Goal: Task Accomplishment & Management: Manage account settings

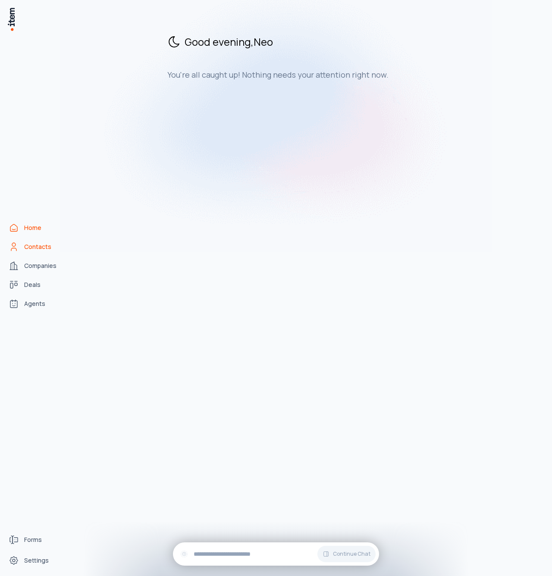
click at [41, 245] on span "Contacts" at bounding box center [37, 246] width 27 height 9
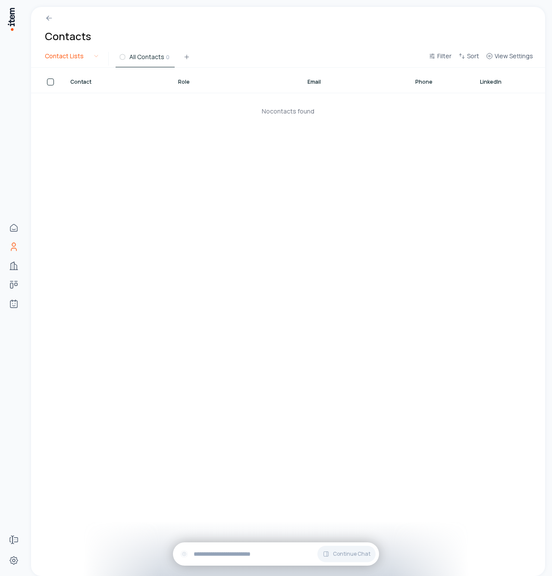
click at [79, 62] on html "Home Contacts Companies Deals Agents Forms Settings Contacts Contact Lists All …" at bounding box center [276, 288] width 552 height 576
click at [83, 60] on html "Home Contacts Companies Deals Agents Forms Settings Contacts Contact Lists All …" at bounding box center [276, 288] width 552 height 576
click at [135, 58] on span "All Contacts" at bounding box center [146, 57] width 35 height 9
click at [185, 58] on icon at bounding box center [186, 56] width 7 height 7
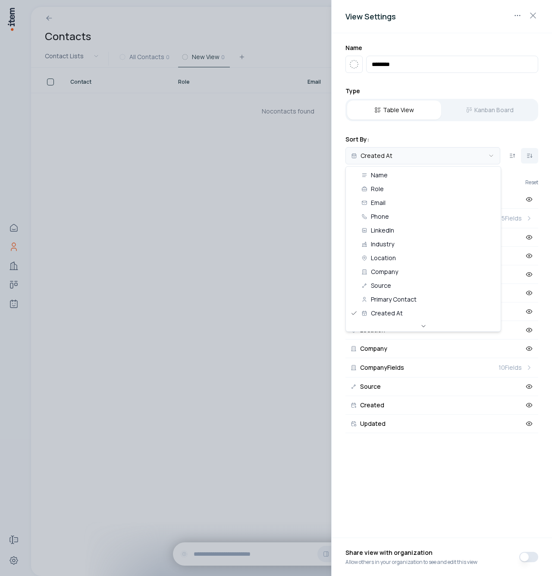
click at [436, 157] on body "**********" at bounding box center [276, 288] width 552 height 576
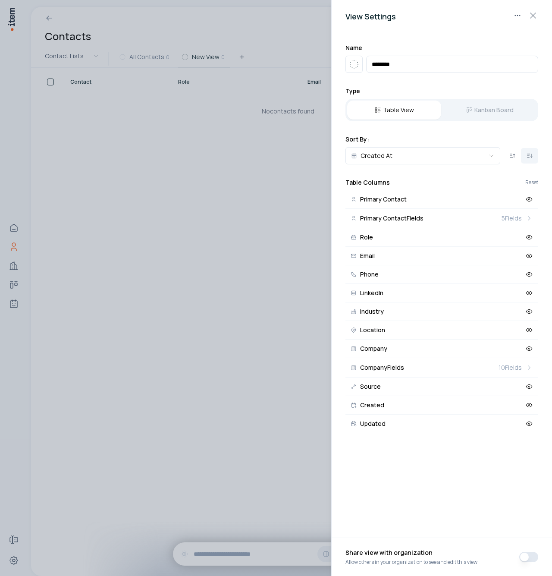
click at [435, 156] on body "**********" at bounding box center [276, 288] width 552 height 576
click at [530, 276] on icon at bounding box center [529, 274] width 8 height 8
click at [433, 395] on button "Source" at bounding box center [441, 386] width 193 height 19
click at [438, 390] on button "Source" at bounding box center [441, 386] width 193 height 19
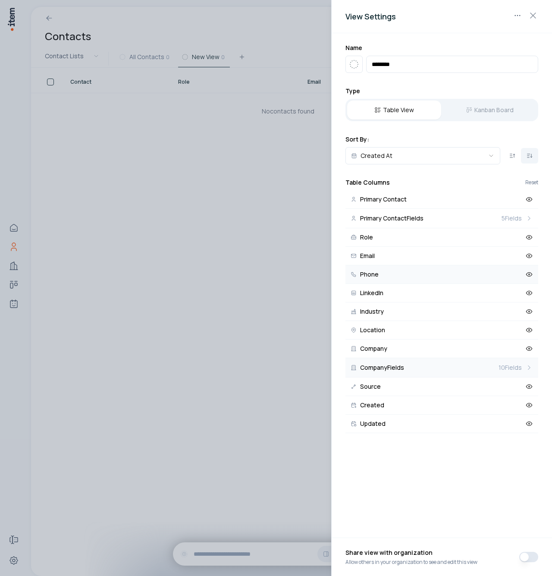
click at [444, 367] on button "Company Fields 10 Fields" at bounding box center [441, 367] width 193 height 19
click at [444, 367] on button "Crunchbase" at bounding box center [441, 367] width 193 height 19
click at [377, 186] on h2 "Company Table Columns" at bounding box center [393, 182] width 74 height 9
click at [351, 185] on icon "Back" at bounding box center [348, 182] width 7 height 7
click at [533, 17] on icon "button" at bounding box center [533, 15] width 10 height 10
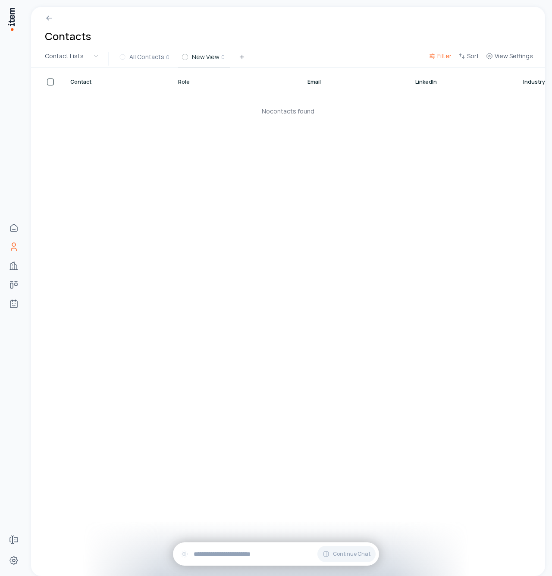
click at [442, 59] on span "Filter" at bounding box center [444, 56] width 14 height 9
click at [369, 176] on html "Home Contacts Companies Deals Agents Forms Settings Contacts Contact Lists All …" at bounding box center [276, 288] width 552 height 576
click at [464, 61] on button "Sort" at bounding box center [469, 59] width 28 height 16
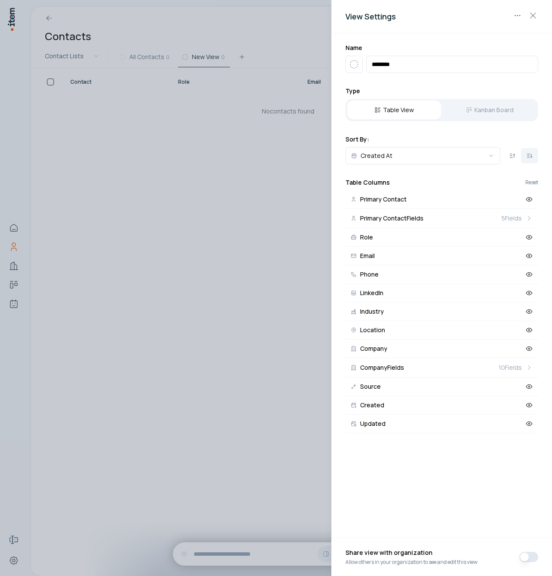
click at [298, 112] on div at bounding box center [276, 288] width 552 height 576
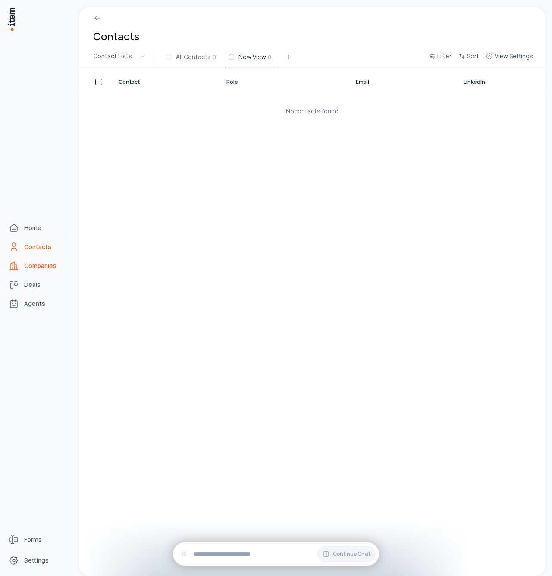
click at [33, 270] on link "Companies" at bounding box center [38, 265] width 66 height 17
click at [31, 285] on span "Deals" at bounding box center [32, 284] width 16 height 9
click at [34, 270] on link "Companies" at bounding box center [38, 265] width 66 height 17
click at [32, 278] on link "Deals" at bounding box center [38, 284] width 66 height 17
click at [32, 307] on span "Agents" at bounding box center [34, 303] width 21 height 9
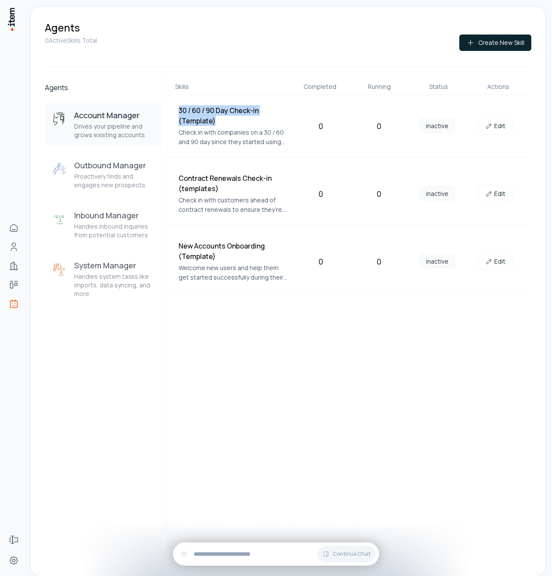
drag, startPoint x: 229, startPoint y: 118, endPoint x: 179, endPoint y: 110, distance: 51.1
click at [179, 110] on h4 "30 / 60 / 90 Day Check-in (Template)" at bounding box center [234, 115] width 110 height 21
click at [218, 132] on p "Check in with companies on a 30 / 60 and 90 day since they started using the pr…" at bounding box center [234, 137] width 110 height 19
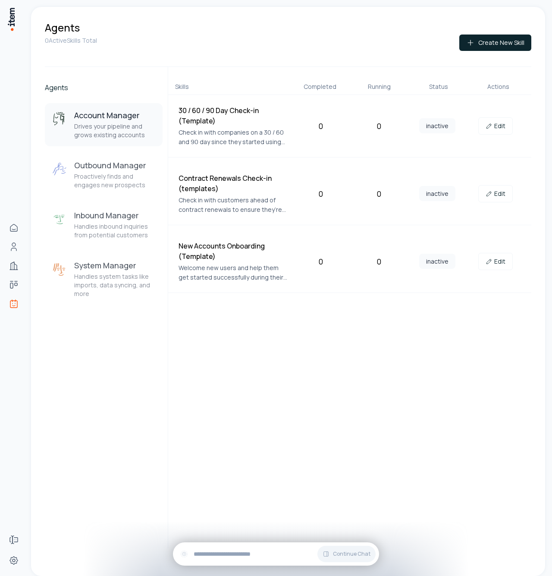
click at [240, 132] on p "Check in with companies on a 30 / 60 and 90 day since they started using the pr…" at bounding box center [234, 137] width 110 height 19
click at [235, 132] on p "Check in with companies on a 30 / 60 and 90 day since they started using the pr…" at bounding box center [234, 137] width 110 height 19
click at [240, 132] on p "Check in with companies on a 30 / 60 and 90 day since they started using the pr…" at bounding box center [234, 137] width 110 height 19
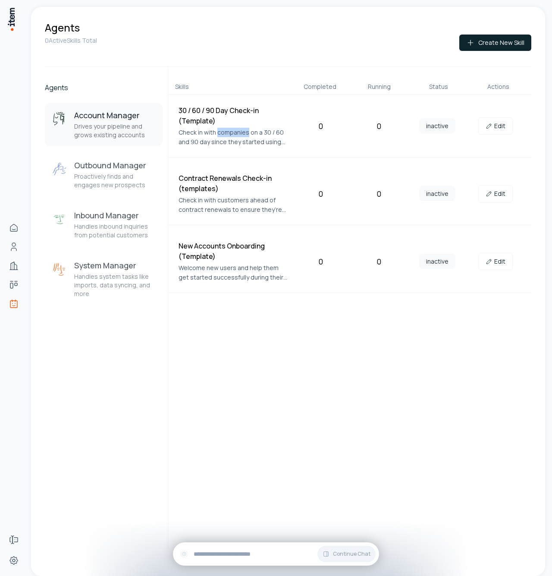
click at [231, 132] on p "Check in with companies on a 30 / 60 and 90 day since they started using the pr…" at bounding box center [234, 137] width 110 height 19
click at [226, 132] on p "Check in with companies on a 30 / 60 and 90 day since they started using the pr…" at bounding box center [234, 137] width 110 height 19
click at [232, 132] on p "Check in with companies on a 30 / 60 and 90 day since they started using the pr…" at bounding box center [234, 137] width 110 height 19
click at [237, 132] on p "Check in with companies on a 30 / 60 and 90 day since they started using the pr…" at bounding box center [234, 137] width 110 height 19
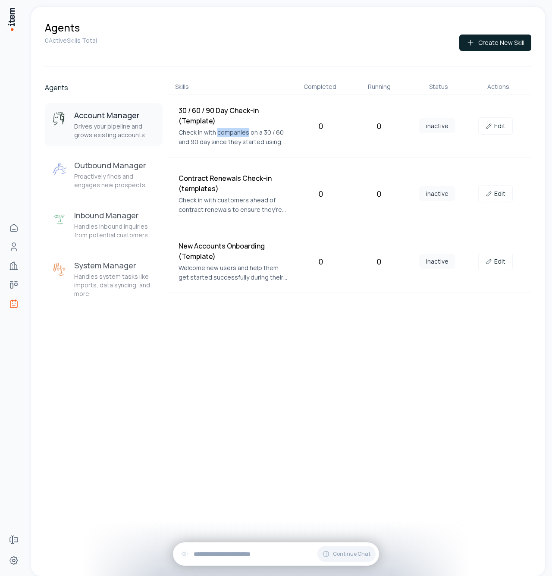
click at [237, 132] on p "Check in with companies on a 30 / 60 and 90 day since they started using the pr…" at bounding box center [234, 137] width 110 height 19
click at [231, 132] on p "Check in with companies on a 30 / 60 and 90 day since they started using the pr…" at bounding box center [234, 137] width 110 height 19
drag, startPoint x: 312, startPoint y: 127, endPoint x: 337, endPoint y: 127, distance: 25.4
click at [337, 127] on div "0" at bounding box center [320, 126] width 51 height 12
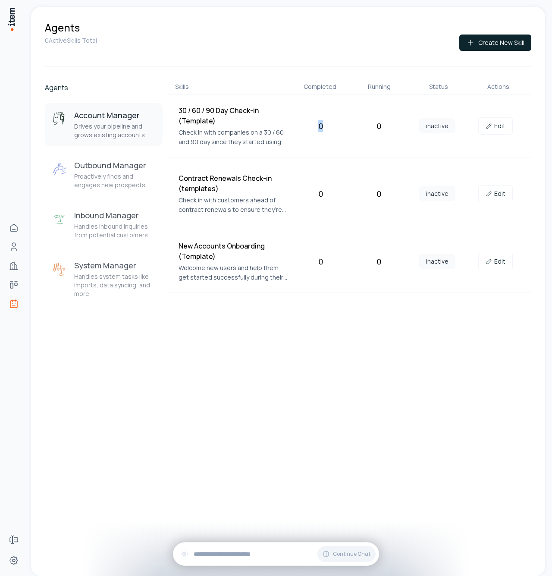
drag, startPoint x: 333, startPoint y: 125, endPoint x: 306, endPoint y: 125, distance: 26.7
click at [306, 125] on div "0" at bounding box center [320, 126] width 51 height 12
click at [477, 36] on button "Create New Skill" at bounding box center [495, 43] width 72 height 16
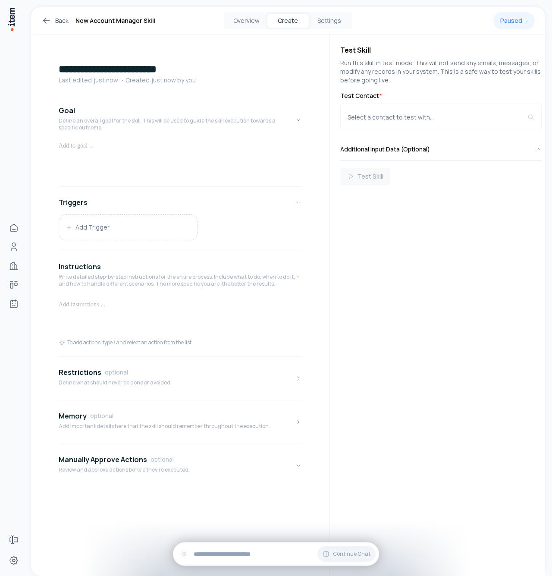
click at [185, 155] on div at bounding box center [180, 161] width 243 height 41
click at [173, 232] on button "Add Trigger" at bounding box center [128, 227] width 138 height 25
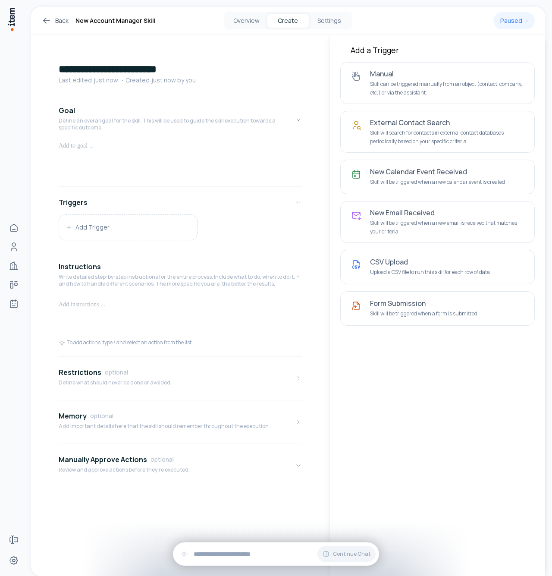
click at [320, 225] on div "**********" at bounding box center [180, 276] width 298 height 483
click at [320, 52] on div "**********" at bounding box center [180, 276] width 298 height 483
click at [146, 306] on p at bounding box center [180, 305] width 243 height 14
click at [163, 291] on button "Instructions Write detailed step-by-step instructions for the entire process. I…" at bounding box center [180, 275] width 243 height 43
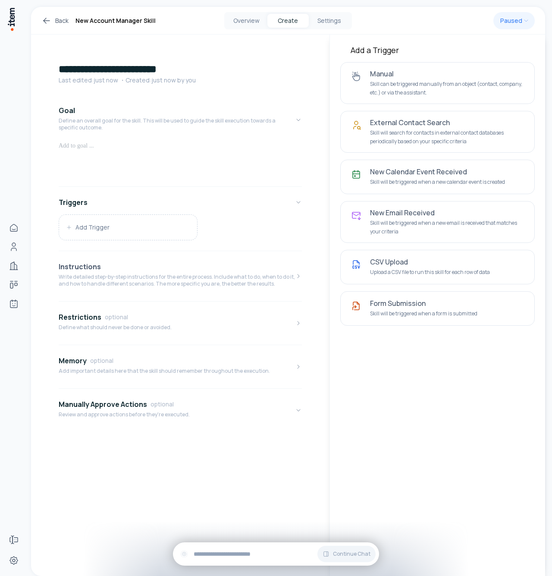
click at [163, 292] on button "Instructions Write detailed step-by-step instructions for the entire process. I…" at bounding box center [180, 275] width 243 height 43
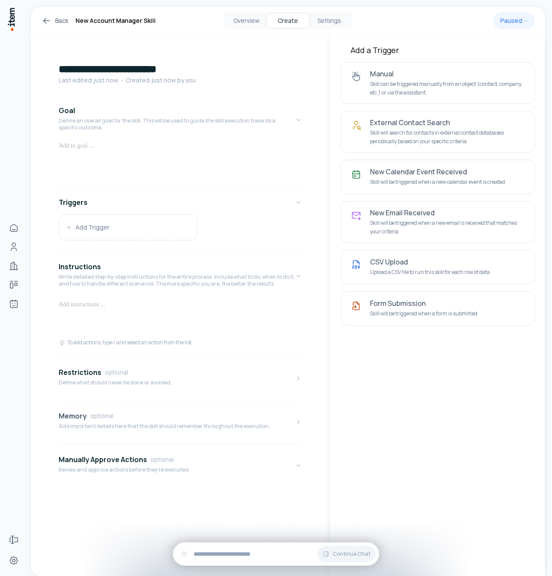
click at [152, 411] on div "Memory optional" at bounding box center [164, 416] width 211 height 10
click at [157, 373] on div "Restrictions optional" at bounding box center [115, 372] width 113 height 10
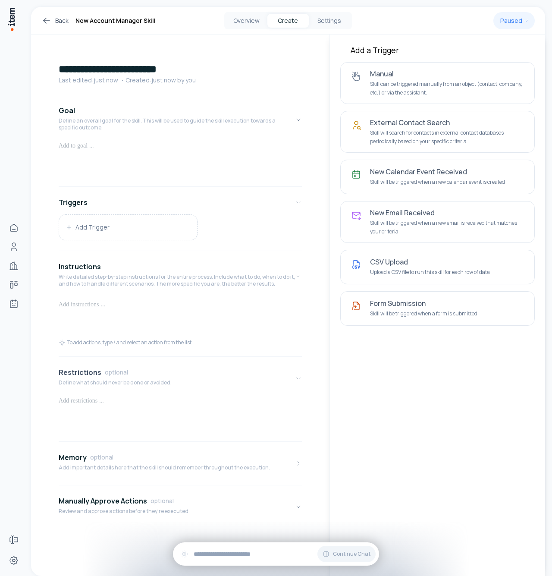
click at [157, 373] on div "Restrictions optional" at bounding box center [115, 372] width 113 height 10
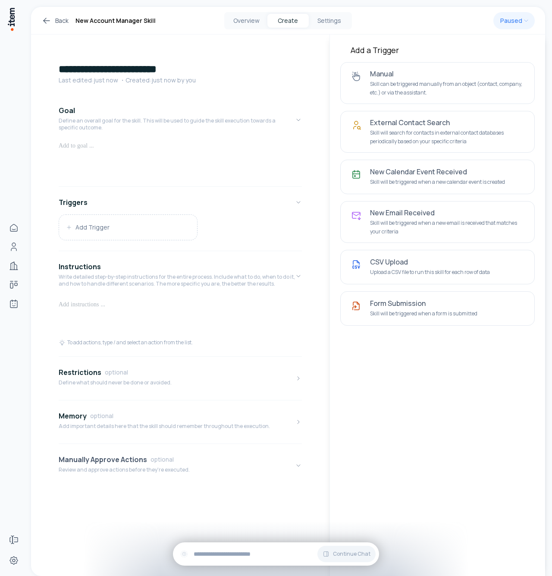
click at [151, 464] on div "Manually Approve Actions optional" at bounding box center [124, 459] width 131 height 10
click at [526, 28] on html "**********" at bounding box center [276, 288] width 552 height 576
click at [525, 24] on html "**********" at bounding box center [276, 288] width 552 height 576
click at [238, 22] on button "Overview" at bounding box center [246, 21] width 41 height 14
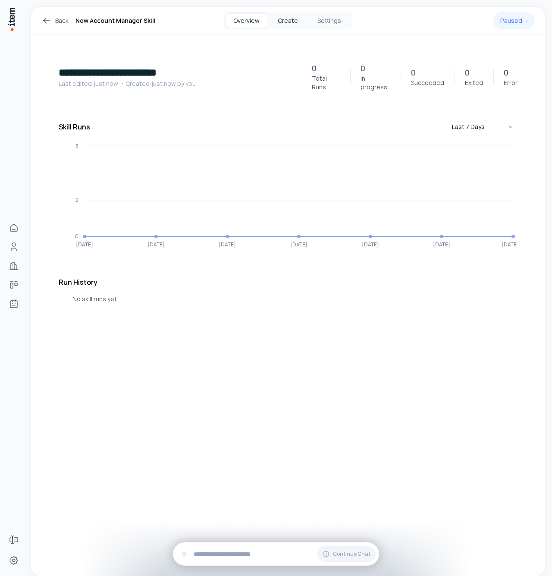
click at [292, 21] on button "Create" at bounding box center [287, 21] width 41 height 14
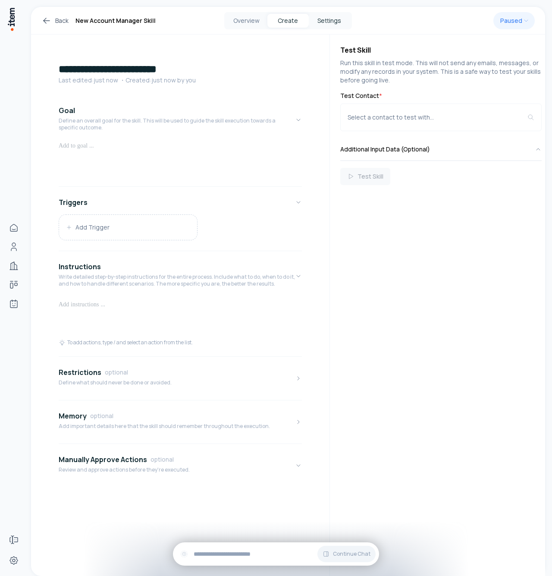
click at [324, 19] on button "Settings" at bounding box center [329, 21] width 41 height 14
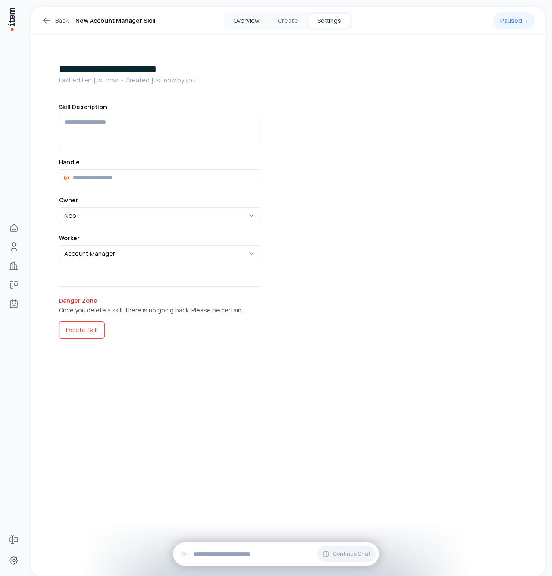
click at [242, 20] on button "Overview" at bounding box center [246, 21] width 41 height 14
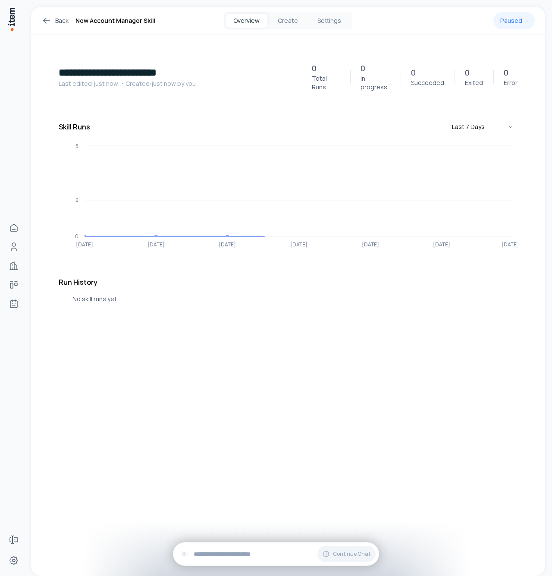
click at [58, 22] on link "Back" at bounding box center [54, 21] width 27 height 10
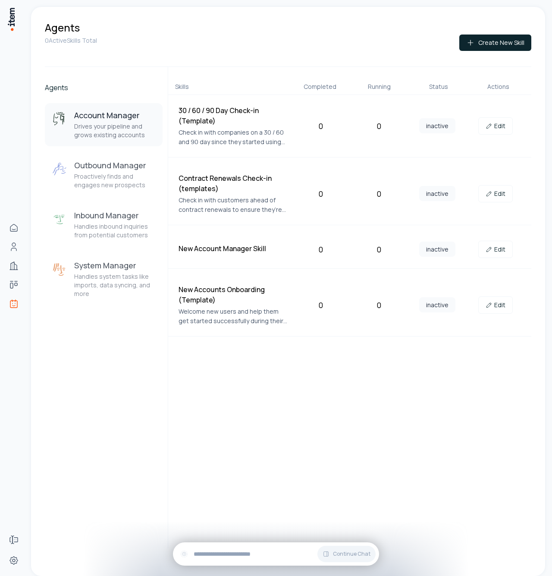
click at [281, 378] on div "Skills Completed Running Status Actions 30 / 60 / 90 Day Check-in (Template) Ch…" at bounding box center [350, 307] width 364 height 481
drag, startPoint x: 283, startPoint y: 214, endPoint x: 180, endPoint y: 176, distance: 110.4
click at [180, 176] on div "Contract Renewals Check-in (templates) Check in with customers ahead of contrac…" at bounding box center [349, 194] width 363 height 63
click at [180, 176] on h4 "Contract Renewals Check-in (templates)" at bounding box center [234, 183] width 110 height 21
drag, startPoint x: 177, startPoint y: 176, endPoint x: 283, endPoint y: 214, distance: 113.1
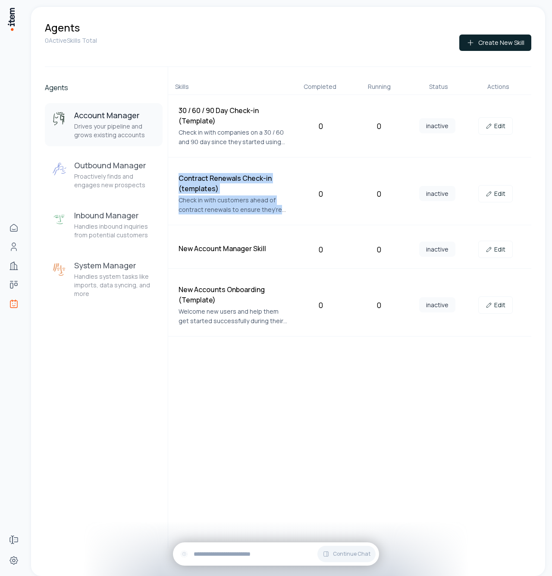
click at [283, 213] on div "Contract Renewals Check-in (templates) Check in with customers ahead of contrac…" at bounding box center [349, 194] width 363 height 63
click at [283, 214] on p "Check in with customers ahead of contract renewals to ensure they’re satisfied,…" at bounding box center [234, 204] width 110 height 19
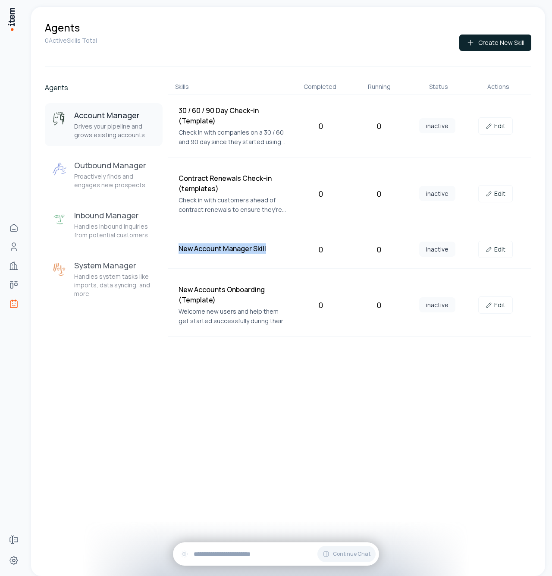
drag, startPoint x: 276, startPoint y: 250, endPoint x: 179, endPoint y: 242, distance: 96.6
click at [179, 242] on div "New Account Manager Skill 0 0 inactive Edit" at bounding box center [349, 249] width 363 height 38
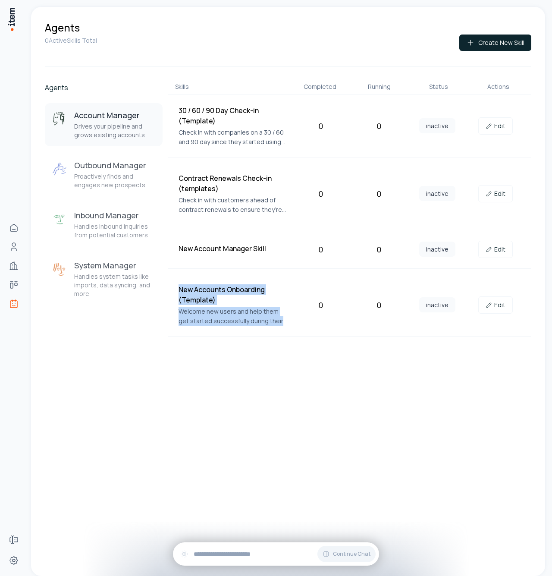
drag, startPoint x: 175, startPoint y: 289, endPoint x: 284, endPoint y: 323, distance: 114.2
click at [284, 323] on div "New Accounts Onboarding (Template) Welcome new users and help them get started …" at bounding box center [349, 305] width 363 height 63
click at [283, 323] on p "Welcome new users and help them get started successfully during their first wee…" at bounding box center [234, 316] width 110 height 19
click at [146, 182] on p "Proactively finds and engages new prospects" at bounding box center [115, 180] width 82 height 17
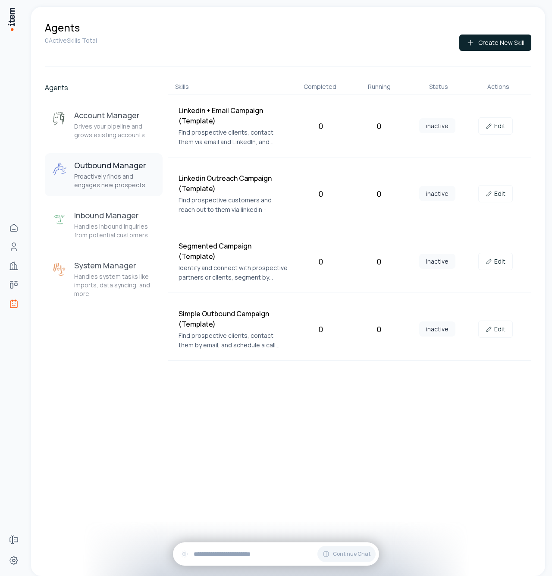
click at [243, 136] on p "Find prospective clients, contact them via email and LinkedIn, and schedule a c…" at bounding box center [234, 137] width 110 height 19
click at [505, 127] on link "Edit" at bounding box center [495, 125] width 35 height 17
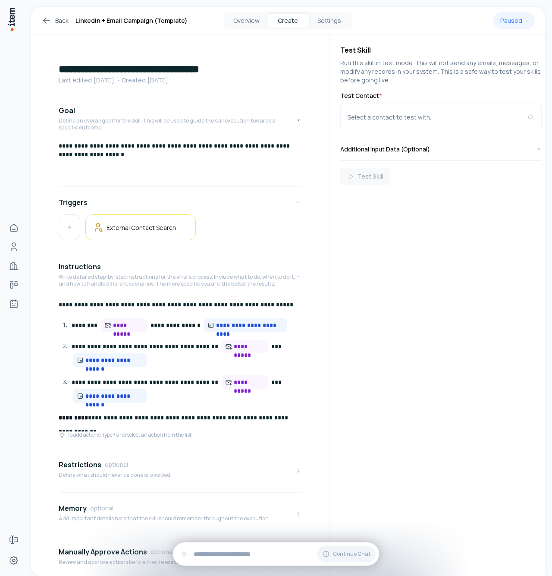
click at [61, 27] on div "Back Linkedin + Email Campaign (Template) Overview Create Settings Paused" at bounding box center [288, 21] width 514 height 28
click at [61, 25] on link "Back" at bounding box center [54, 21] width 27 height 10
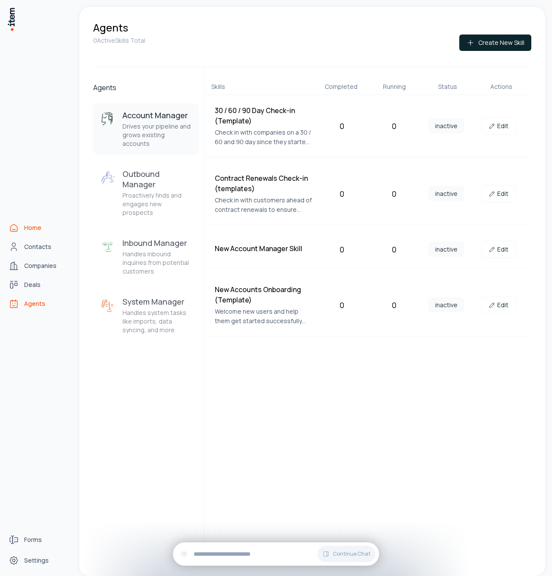
click at [34, 225] on span "Home" at bounding box center [32, 227] width 17 height 9
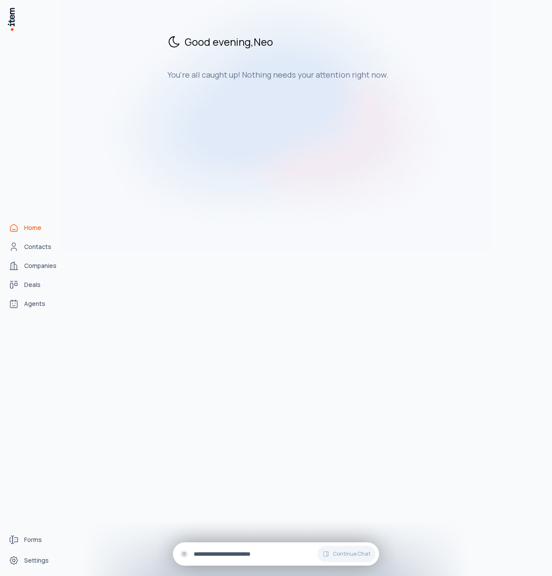
click at [241, 556] on input "text" at bounding box center [283, 553] width 179 height 9
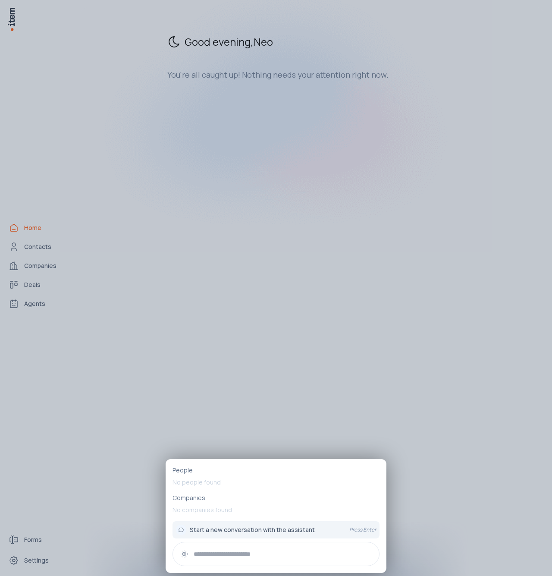
click at [248, 484] on p "No people found" at bounding box center [276, 482] width 207 height 16
click at [238, 504] on p "No companies found" at bounding box center [276, 510] width 207 height 16
click at [241, 533] on span "Start a new conversation with the assistant" at bounding box center [252, 529] width 125 height 9
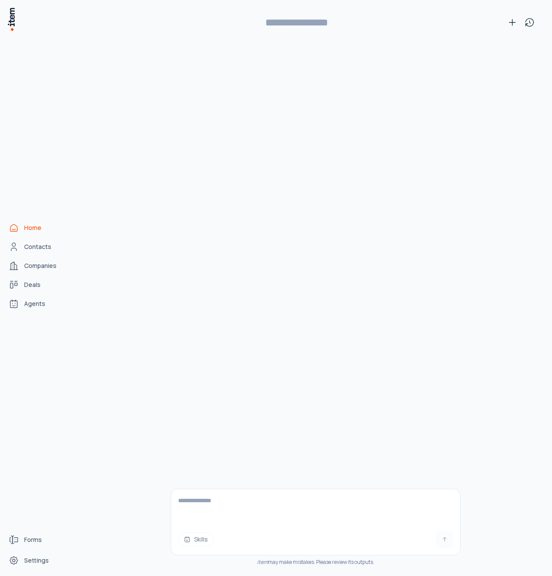
click at [243, 495] on textarea at bounding box center [315, 506] width 289 height 35
click at [204, 541] on span "Skills" at bounding box center [201, 539] width 14 height 9
click at [225, 505] on textarea at bounding box center [315, 506] width 289 height 35
click at [197, 536] on span "Skills" at bounding box center [201, 539] width 14 height 9
click at [205, 516] on textarea at bounding box center [315, 506] width 289 height 35
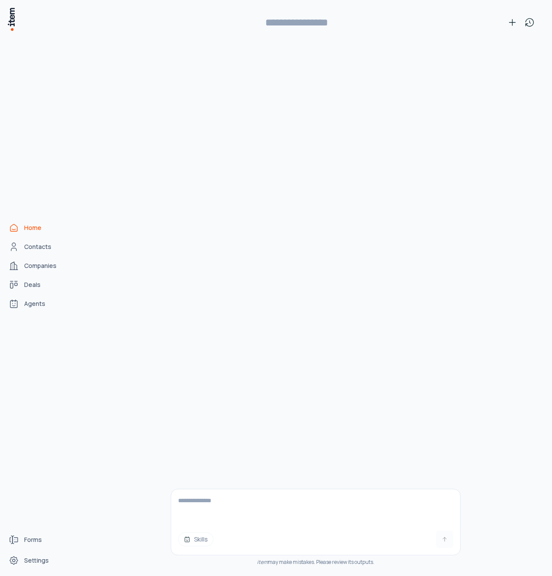
click at [204, 537] on span "Skills" at bounding box center [201, 539] width 14 height 9
click at [220, 523] on textarea at bounding box center [315, 506] width 289 height 35
click at [234, 467] on div "Skills item may make mistakes. Please review its outputs." at bounding box center [316, 310] width 290 height 531
click at [229, 514] on textarea at bounding box center [315, 506] width 289 height 35
click at [232, 476] on div "Skills item may make mistakes. Please review its outputs." at bounding box center [316, 310] width 290 height 531
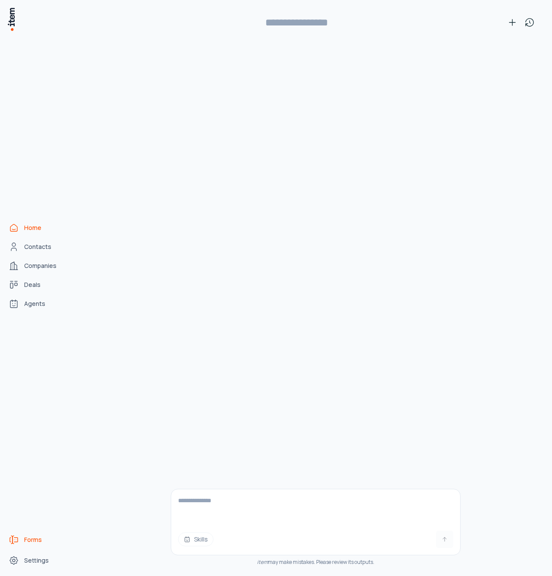
click at [53, 535] on link "Forms" at bounding box center [38, 539] width 66 height 17
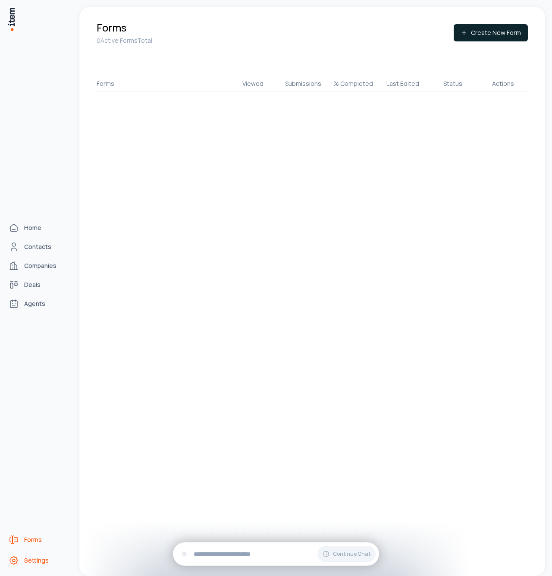
click at [15, 559] on icon "Settings" at bounding box center [14, 560] width 3 height 3
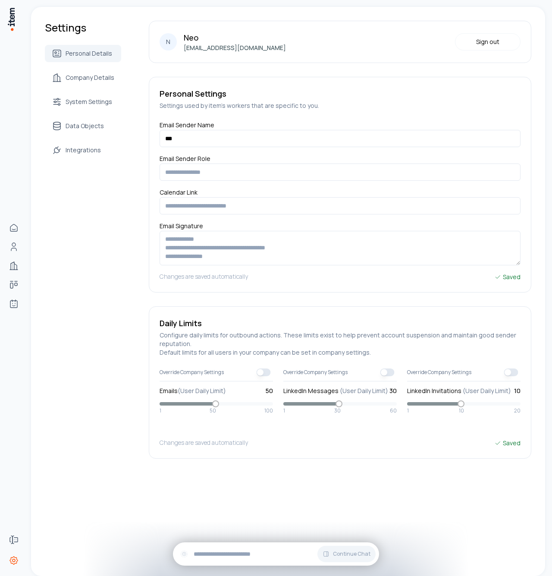
click at [119, 90] on div "Personal Details Company Details System Settings Data Objects Integrations" at bounding box center [83, 102] width 76 height 114
click at [103, 76] on span "Company Details" at bounding box center [90, 77] width 49 height 9
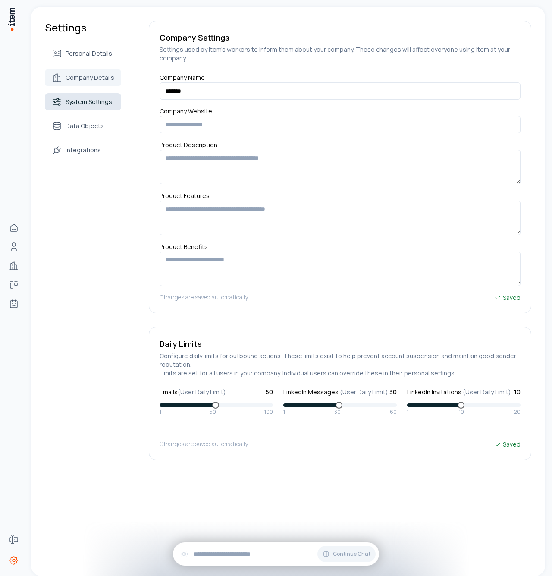
click at [104, 106] on span "System Settings" at bounding box center [89, 101] width 47 height 9
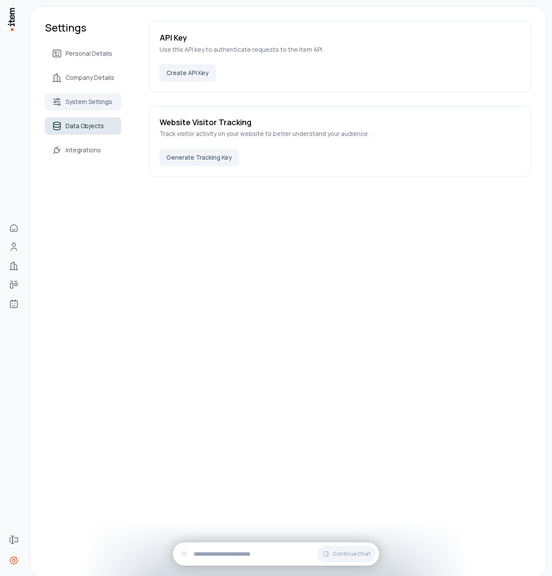
click at [104, 130] on link "Data Objects" at bounding box center [83, 125] width 76 height 17
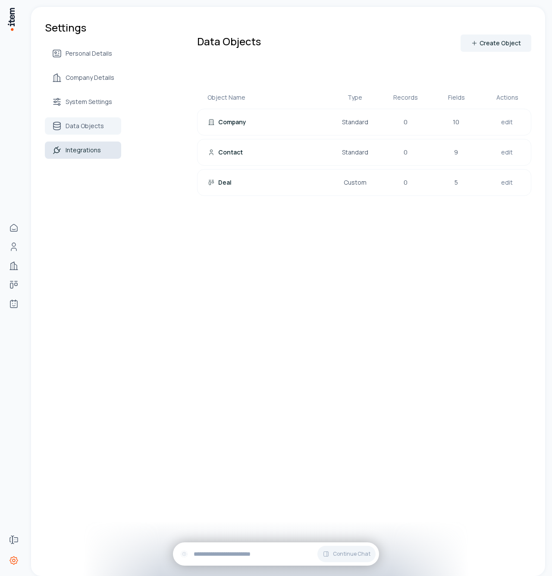
click at [94, 153] on span "Integrations" at bounding box center [83, 150] width 35 height 9
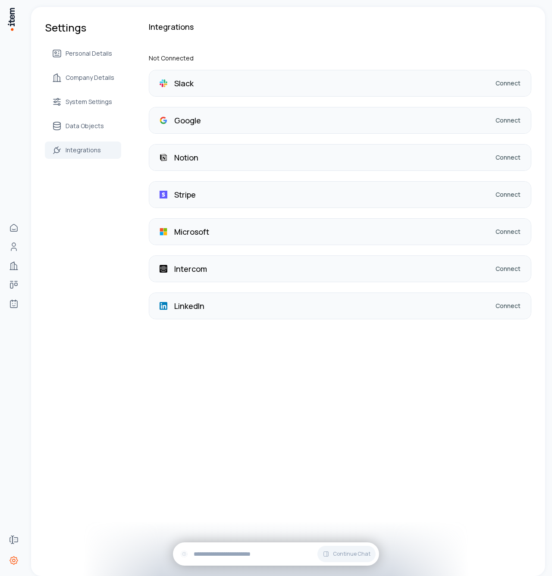
click at [251, 313] on div "LinkedIn Connect" at bounding box center [340, 306] width 382 height 26
drag, startPoint x: 251, startPoint y: 313, endPoint x: 290, endPoint y: 298, distance: 41.5
click at [292, 298] on div "LinkedIn Connect" at bounding box center [340, 306] width 382 height 26
click at [290, 298] on div "LinkedIn Connect" at bounding box center [340, 306] width 382 height 26
click at [503, 307] on link "Connect" at bounding box center [508, 305] width 25 height 9
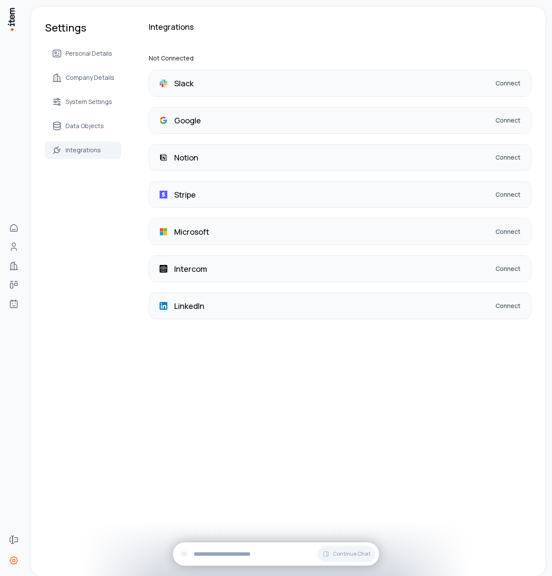
click at [509, 273] on link "Connect" at bounding box center [508, 268] width 25 height 9
click at [383, 245] on div "Slack Connect Google Connect Notion Connect Stripe Connect Microsoft Connect In…" at bounding box center [340, 194] width 383 height 249
click at [499, 86] on link "Connect" at bounding box center [508, 83] width 25 height 9
click at [438, 263] on div "Intercom Connect" at bounding box center [340, 269] width 382 height 26
click at [502, 299] on div "LinkedIn Connect" at bounding box center [340, 306] width 382 height 26
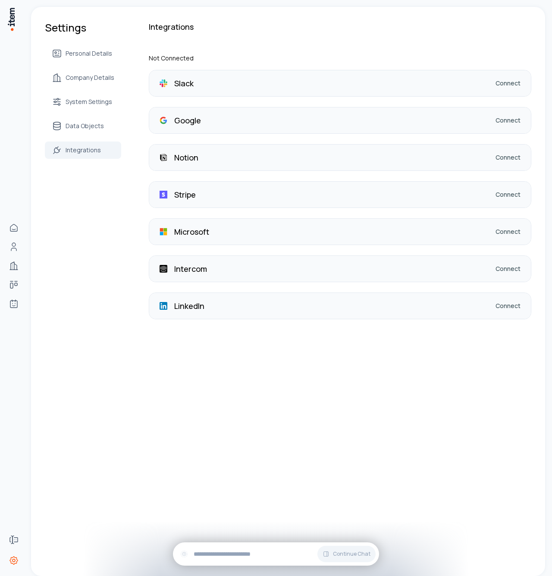
click at [499, 302] on link "Connect" at bounding box center [508, 305] width 25 height 9
click at [499, 308] on link "Connect" at bounding box center [508, 305] width 25 height 9
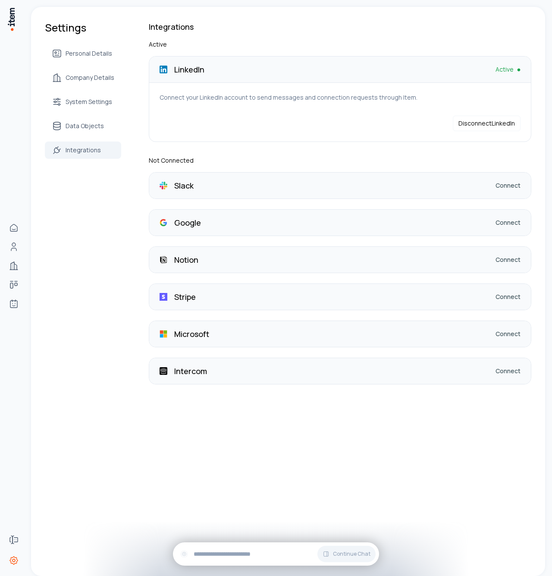
click at [244, 50] on div "Integrations Active LinkedIn Active Connect your LinkedIn account to send messa…" at bounding box center [340, 203] width 383 height 364
